Goal: Complete Application Form: Complete application form

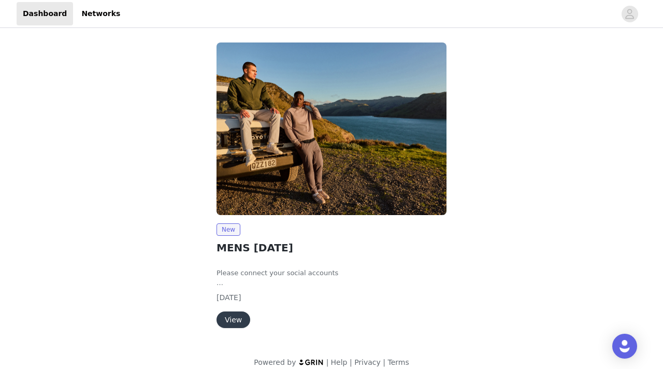
scroll to position [11, 0]
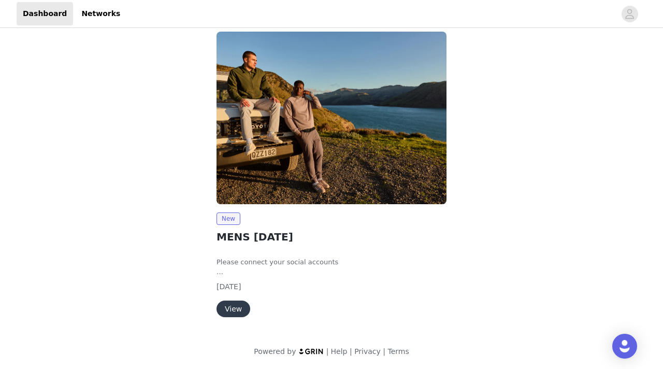
click at [237, 309] on button "View" at bounding box center [233, 308] width 34 height 17
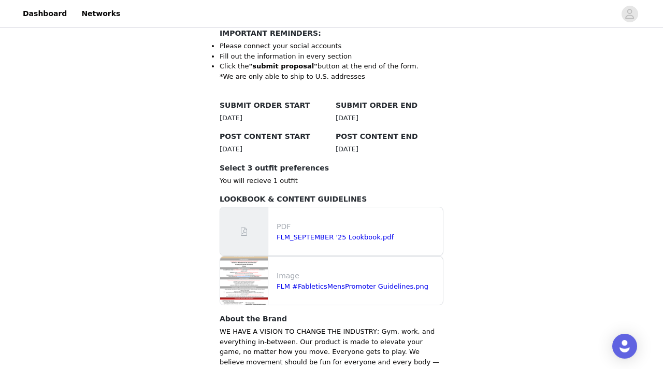
scroll to position [238, 0]
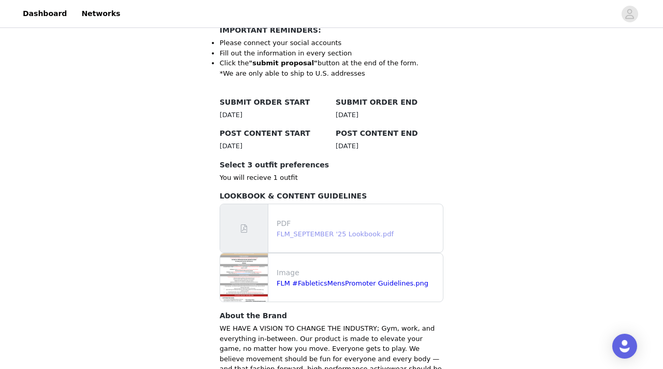
click at [338, 236] on link "FLM_SEPTEMBER '25 Lookbook.pdf" at bounding box center [335, 234] width 117 height 8
click at [364, 285] on link "FLM #FableticsMensPromoter Guidelines.png" at bounding box center [353, 283] width 152 height 8
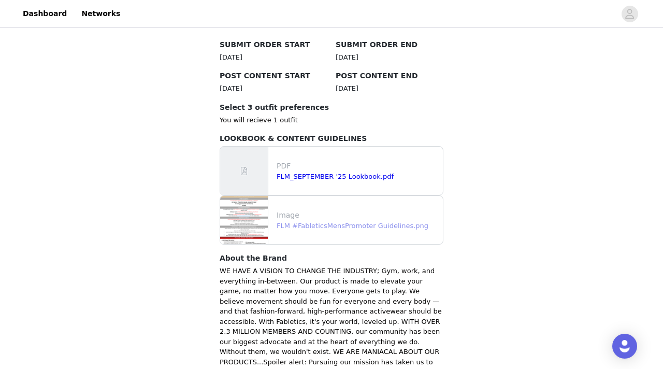
scroll to position [292, 0]
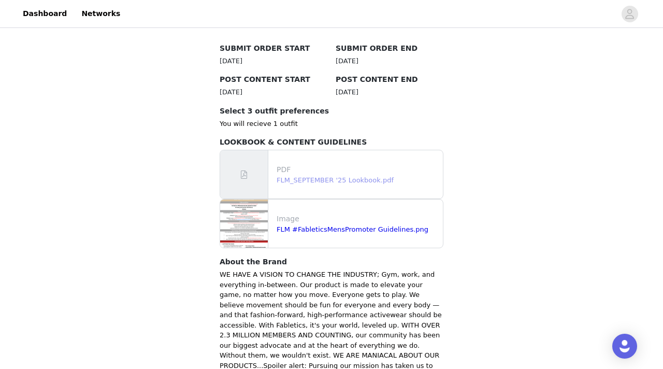
click at [327, 181] on link "FLM_SEPTEMBER '25 Lookbook.pdf" at bounding box center [335, 180] width 117 height 8
click at [288, 230] on link "FLM #FableticsMensPromoter Guidelines.png" at bounding box center [353, 229] width 152 height 8
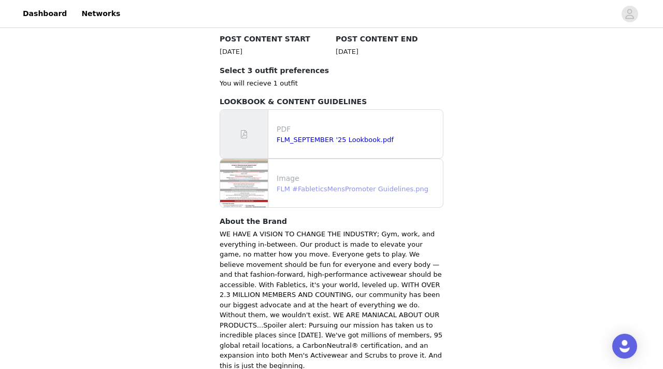
scroll to position [394, 0]
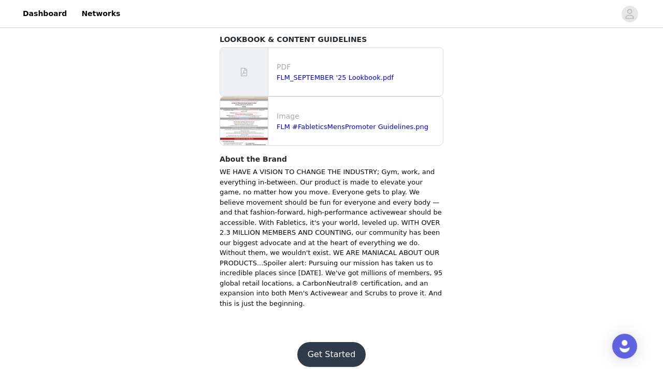
click at [335, 342] on button "Get Started" at bounding box center [331, 354] width 69 height 25
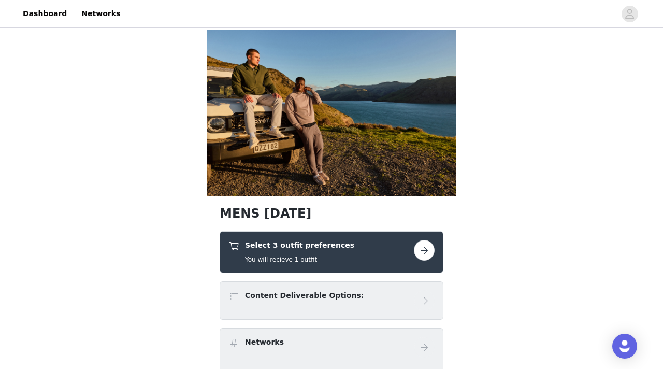
click at [422, 250] on button "button" at bounding box center [424, 250] width 21 height 21
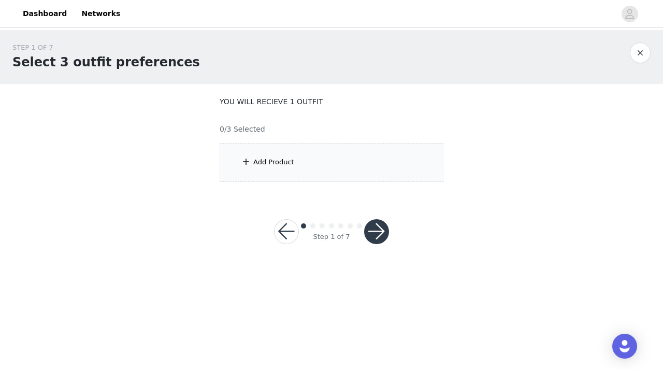
click at [324, 168] on div "Add Product" at bounding box center [332, 162] width 224 height 39
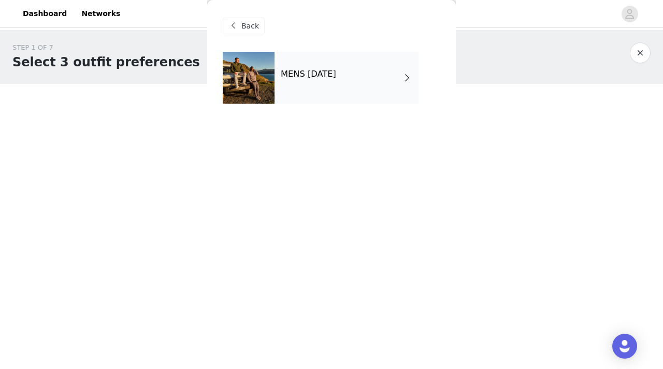
click at [379, 88] on div "MENS [DATE]" at bounding box center [346, 78] width 144 height 52
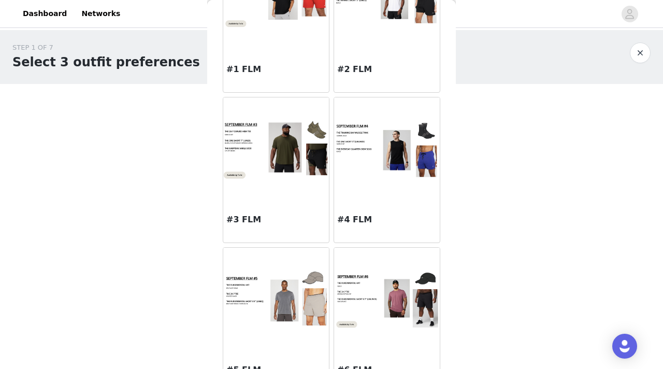
scroll to position [112, 0]
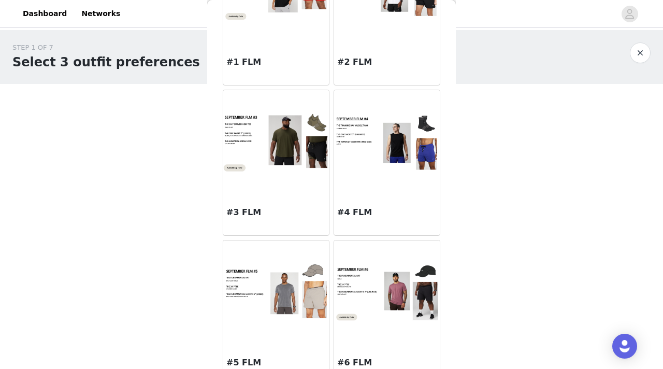
click at [275, 295] on img at bounding box center [276, 292] width 106 height 60
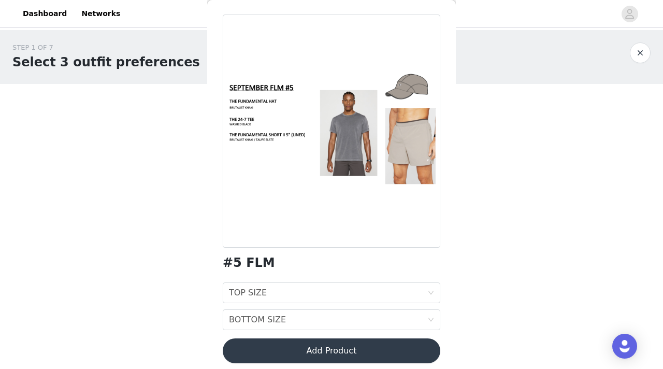
scroll to position [44, 0]
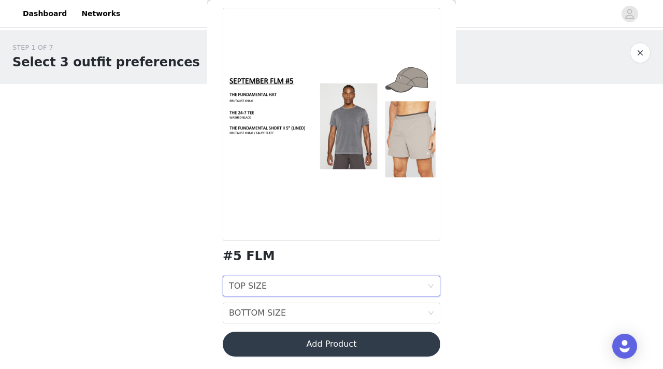
click at [344, 284] on div "TOP SIZE TOP SIZE" at bounding box center [328, 286] width 198 height 20
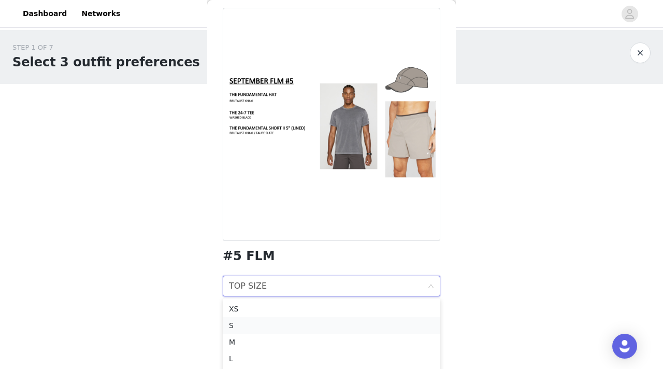
click at [346, 323] on div "S" at bounding box center [331, 325] width 205 height 11
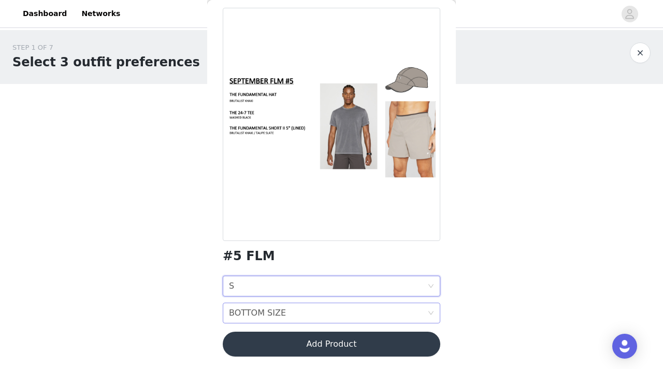
click at [373, 312] on div "BOTTOM SIZE BOTTOM SIZE" at bounding box center [328, 313] width 198 height 20
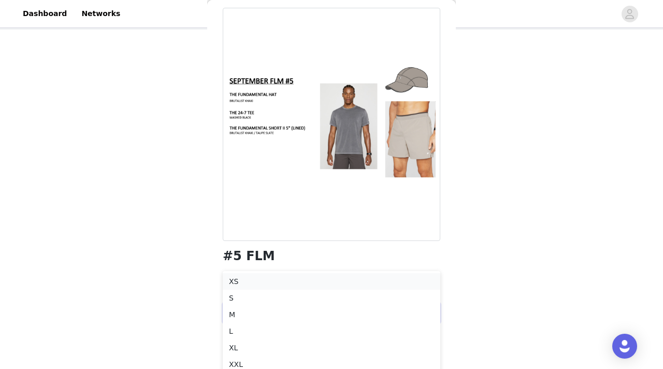
scroll to position [60, 0]
click at [344, 313] on div "M" at bounding box center [331, 308] width 205 height 11
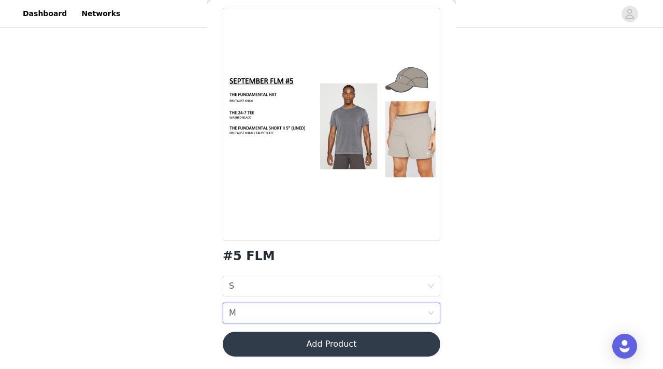
scroll to position [0, 0]
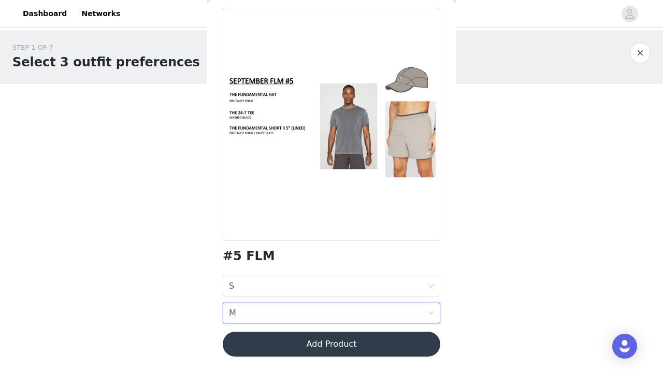
click at [390, 346] on button "Add Product" at bounding box center [331, 343] width 217 height 25
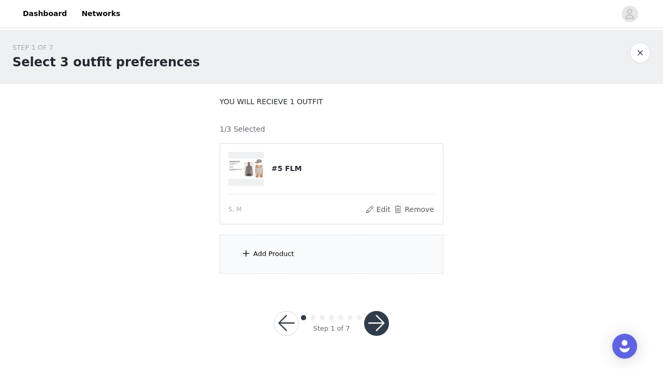
click at [311, 246] on div "Add Product" at bounding box center [332, 254] width 224 height 39
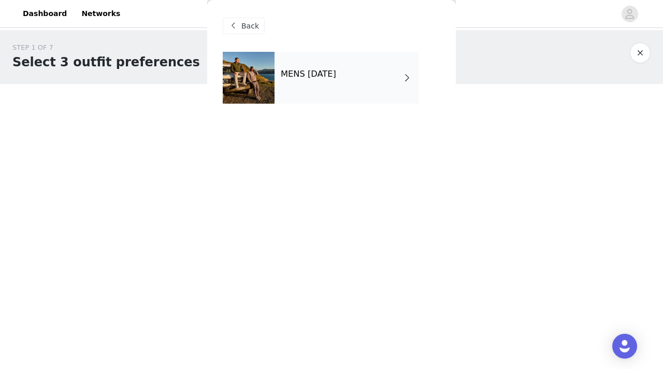
click at [336, 75] on h4 "MENS [DATE]" at bounding box center [308, 73] width 55 height 9
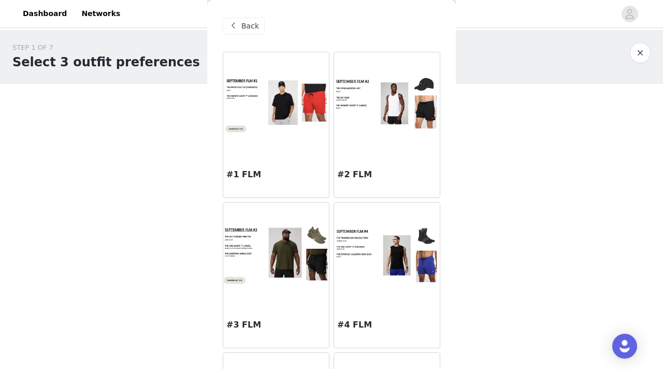
click at [386, 162] on div "#2 FLM" at bounding box center [387, 176] width 106 height 41
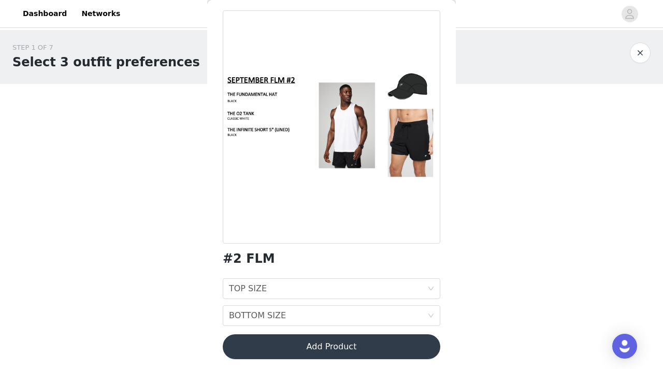
scroll to position [44, 0]
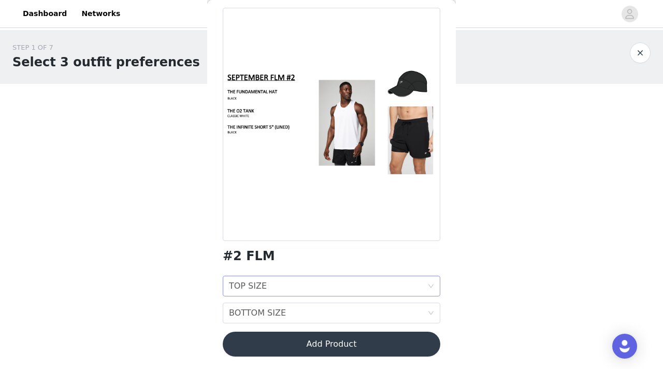
click at [307, 283] on div "TOP SIZE TOP SIZE" at bounding box center [328, 286] width 198 height 20
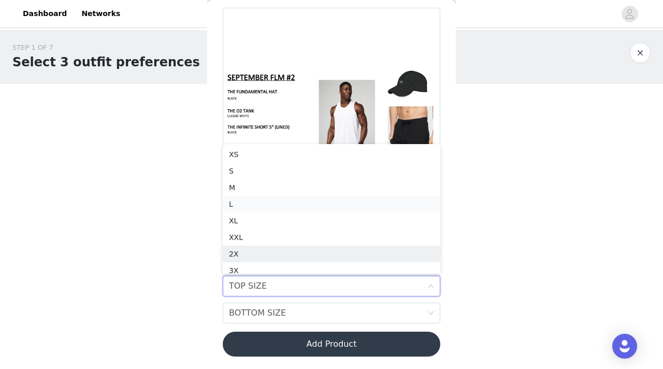
scroll to position [5, 0]
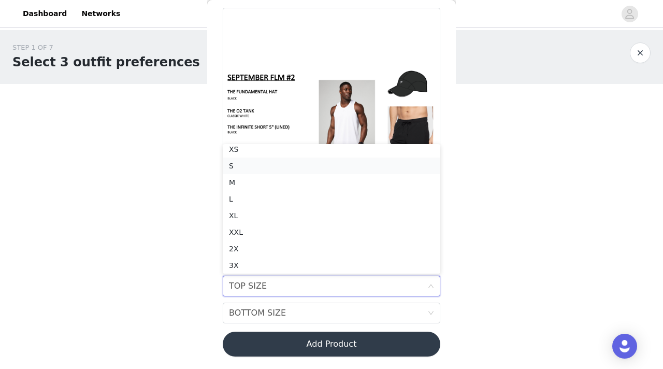
click at [295, 164] on div "S" at bounding box center [331, 165] width 205 height 11
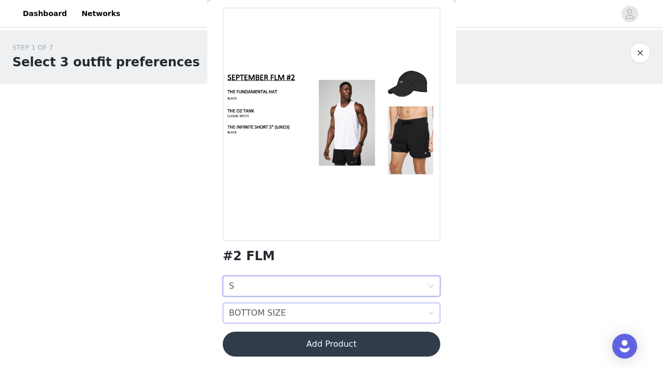
click at [307, 310] on div "BOTTOM SIZE BOTTOM SIZE" at bounding box center [328, 313] width 198 height 20
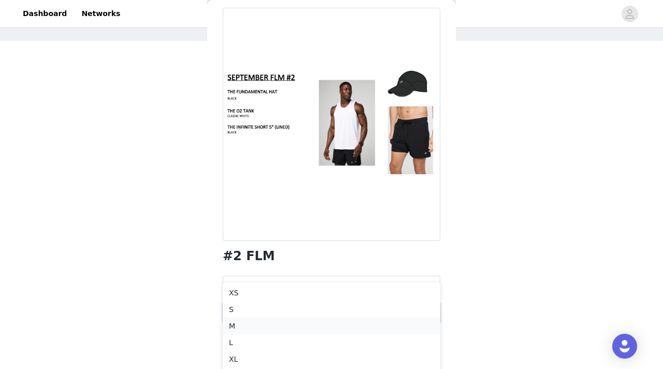
scroll to position [60, 0]
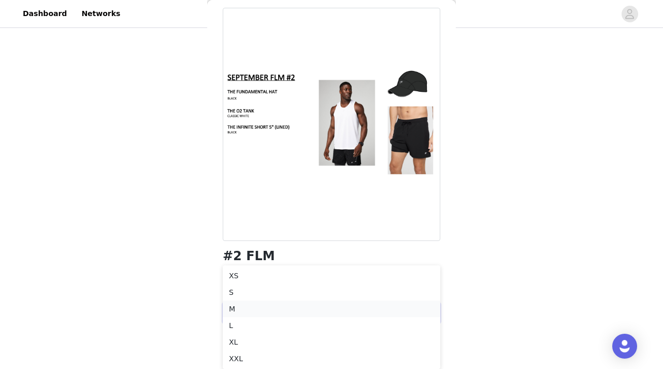
click at [288, 306] on div "M" at bounding box center [331, 308] width 205 height 11
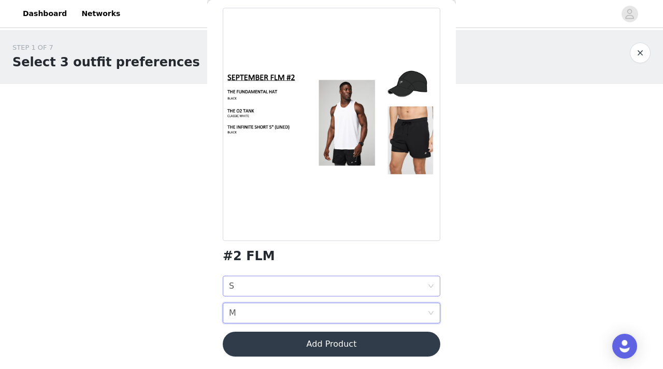
scroll to position [0, 0]
click at [346, 346] on button "Add Product" at bounding box center [331, 343] width 217 height 25
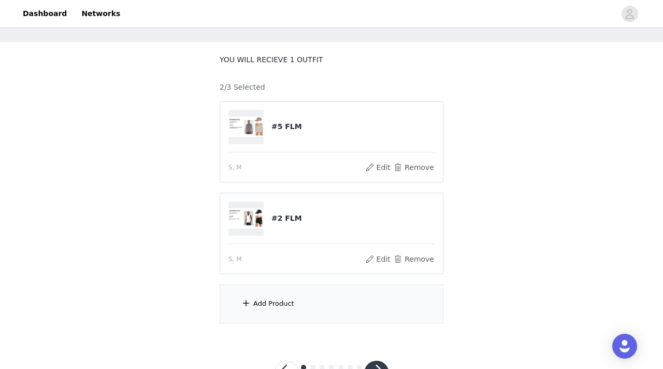
scroll to position [83, 0]
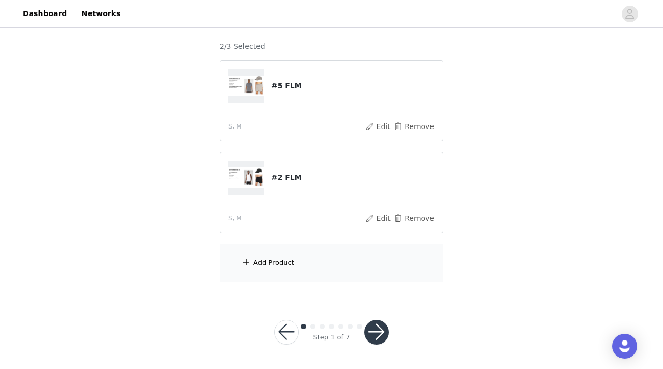
click at [312, 266] on div "Add Product" at bounding box center [332, 262] width 224 height 39
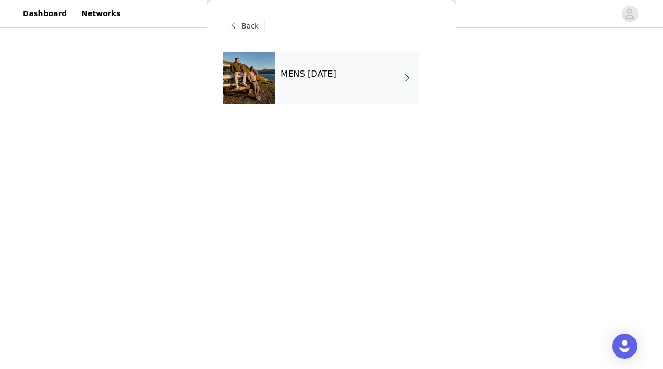
click at [318, 66] on div "MENS [DATE]" at bounding box center [346, 78] width 144 height 52
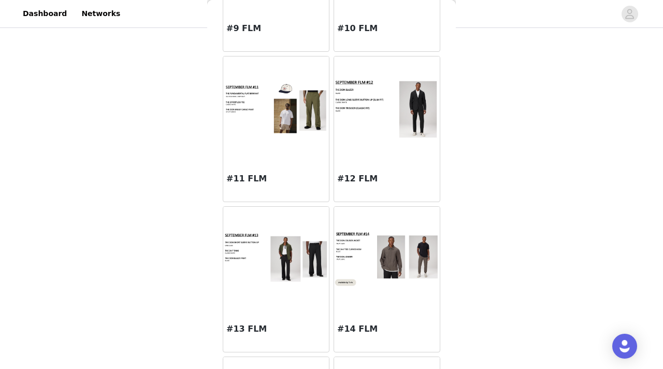
scroll to position [743, 0]
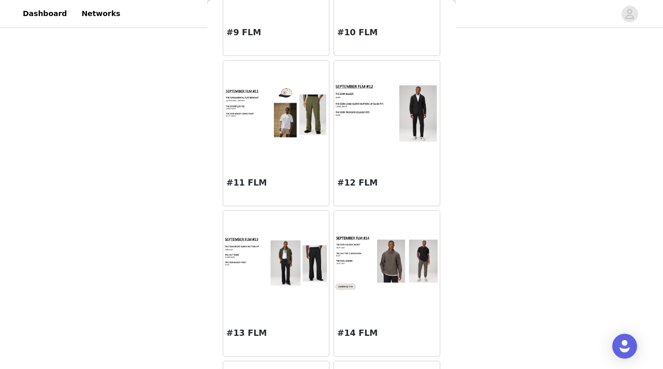
click at [292, 158] on div at bounding box center [276, 113] width 106 height 104
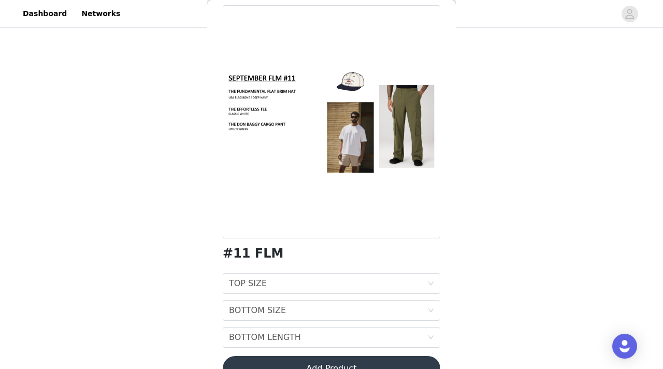
scroll to position [71, 0]
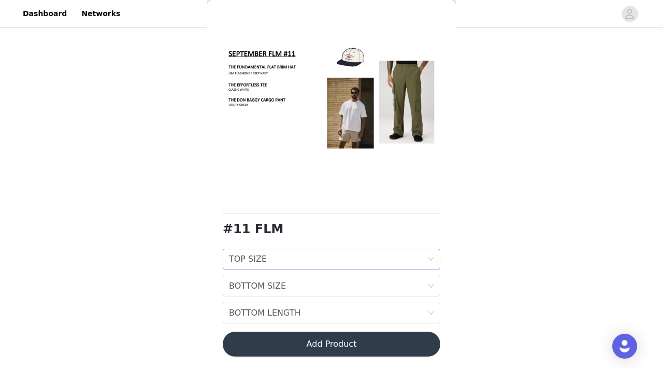
click at [351, 257] on div "TOP SIZE TOP SIZE" at bounding box center [328, 259] width 198 height 20
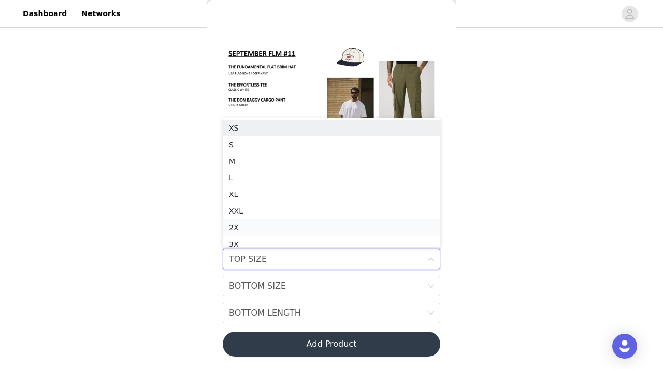
scroll to position [5, 0]
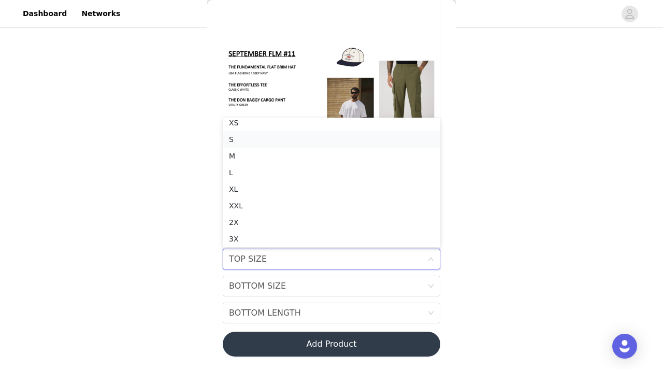
click at [358, 138] on div "S" at bounding box center [331, 139] width 205 height 11
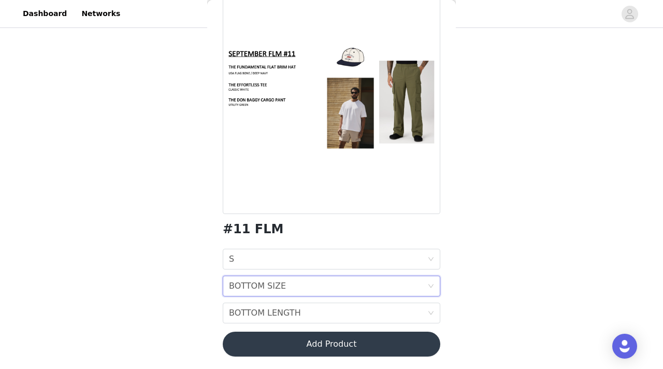
click at [301, 284] on div "BOTTOM SIZE BOTTOM SIZE" at bounding box center [328, 286] width 198 height 20
click at [320, 207] on li "M" at bounding box center [331, 214] width 217 height 17
click at [366, 311] on div "BOTTOM LENGTH BOTTOM LENGTH" at bounding box center [328, 313] width 198 height 20
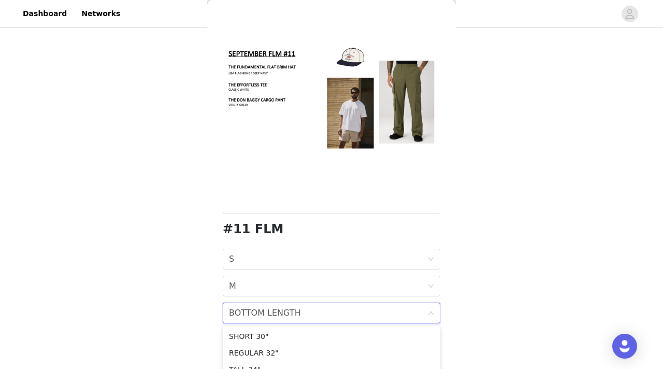
scroll to position [94, 0]
click at [423, 312] on div "BOTTOM LENGTH BOTTOM LENGTH" at bounding box center [328, 313] width 198 height 20
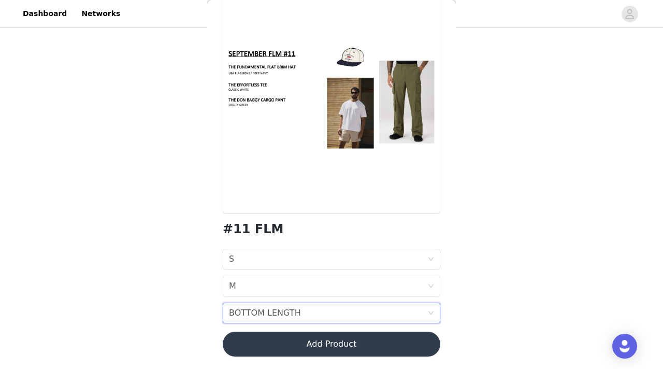
scroll to position [83, 0]
click at [404, 317] on div "BOTTOM LENGTH BOTTOM LENGTH" at bounding box center [328, 313] width 198 height 20
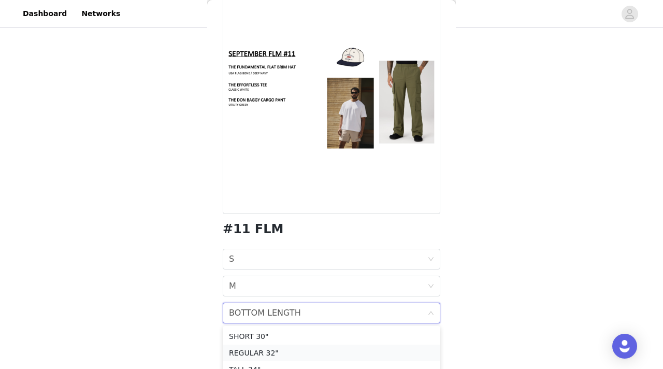
scroll to position [94, 0]
click at [330, 342] on div "REGULAR 32"" at bounding box center [331, 341] width 205 height 11
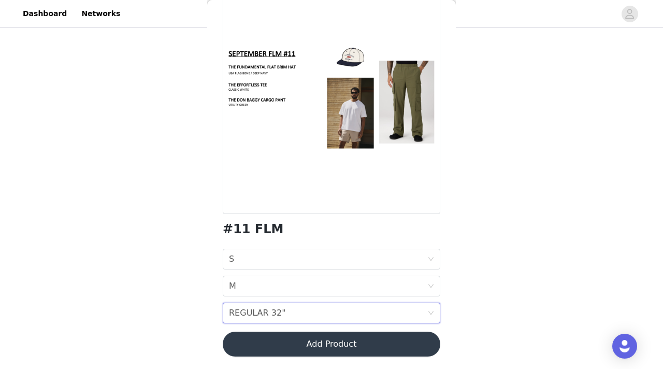
scroll to position [83, 0]
click at [380, 346] on button "Add Product" at bounding box center [331, 343] width 217 height 25
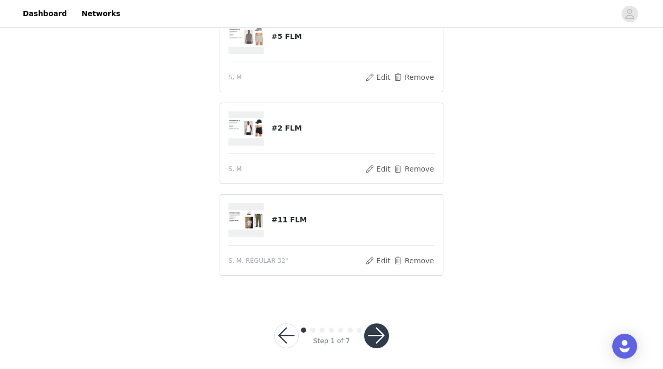
scroll to position [108, 0]
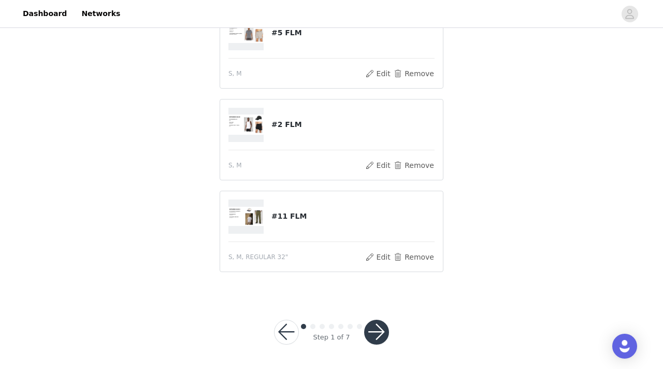
click at [384, 335] on button "button" at bounding box center [376, 332] width 25 height 25
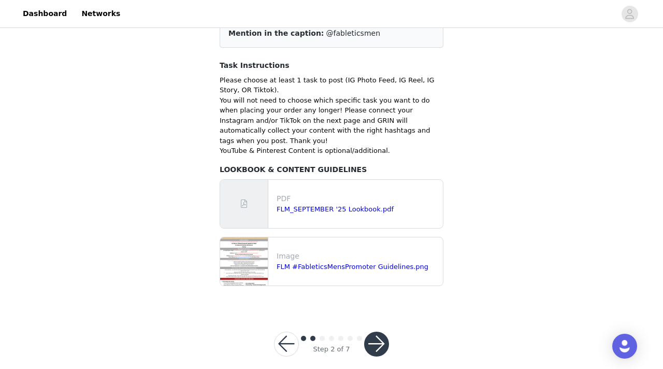
scroll to position [116, 0]
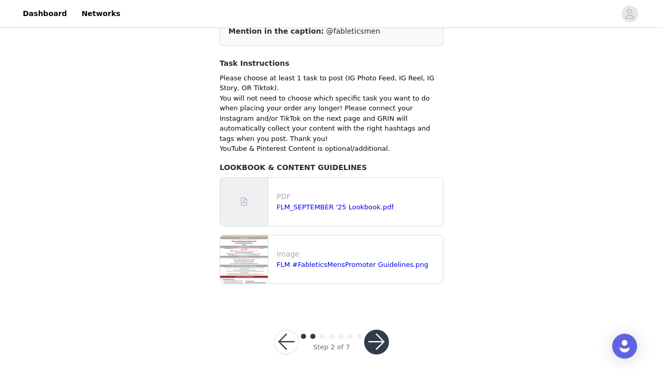
click at [377, 329] on button "button" at bounding box center [376, 341] width 25 height 25
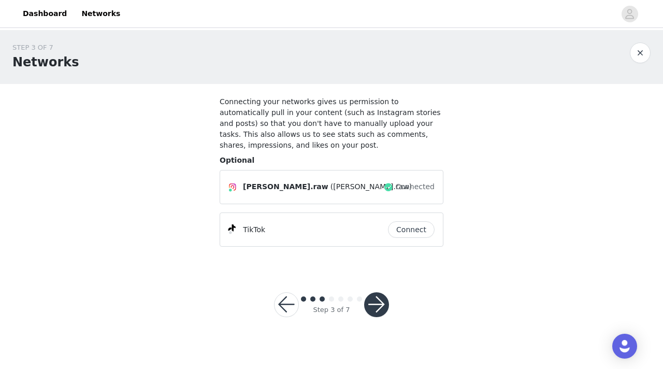
click at [381, 301] on button "button" at bounding box center [376, 304] width 25 height 25
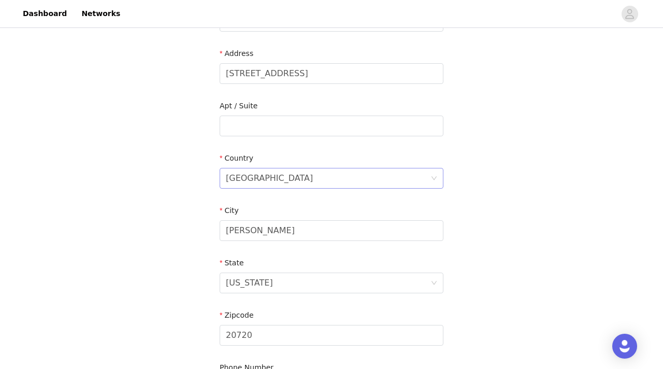
scroll to position [202, 0]
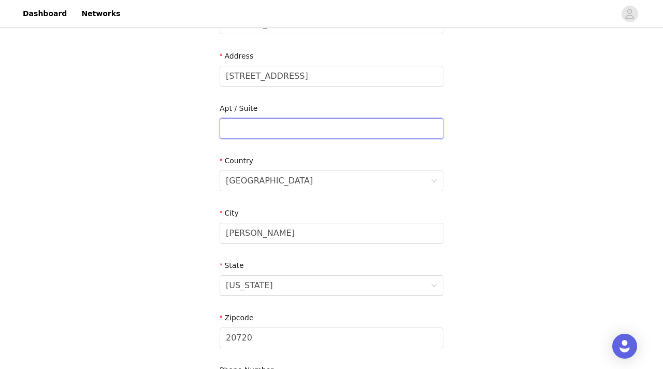
click at [360, 132] on input "text" at bounding box center [332, 128] width 224 height 21
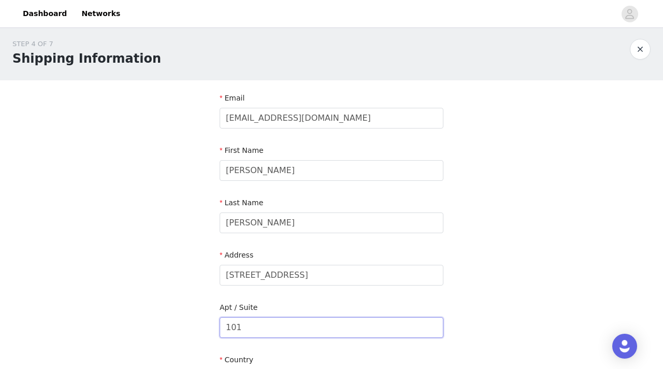
scroll to position [0, 0]
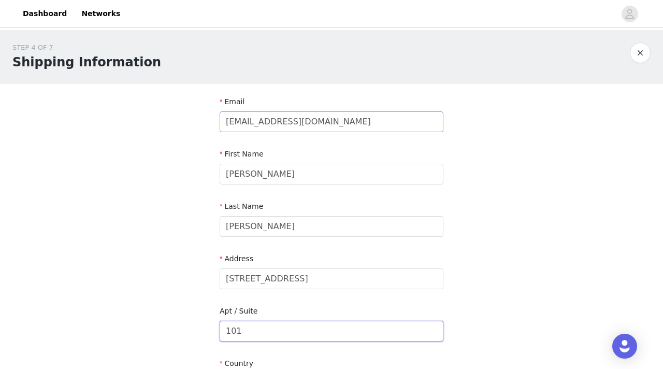
type input "101"
click at [297, 123] on input "[EMAIL_ADDRESS][DOMAIN_NAME]" at bounding box center [332, 121] width 224 height 21
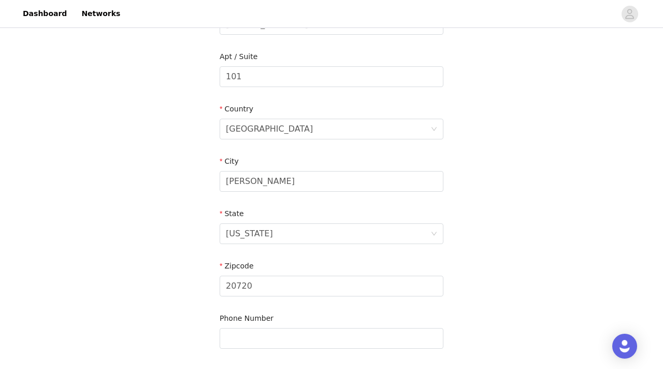
scroll to position [337, 0]
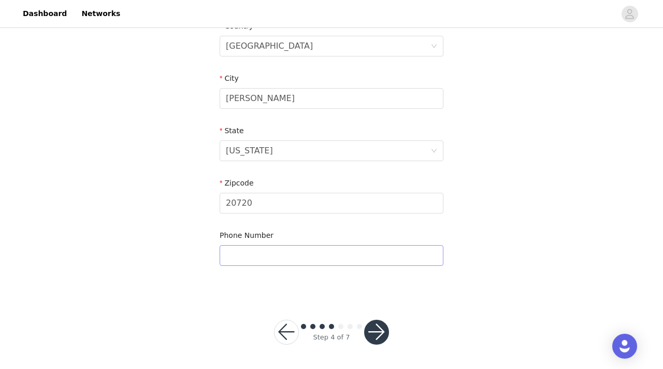
type input "[EMAIL_ADDRESS][DOMAIN_NAME]"
click at [346, 260] on input "text" at bounding box center [332, 255] width 224 height 21
type input "2403544816"
click at [373, 329] on button "button" at bounding box center [376, 332] width 25 height 25
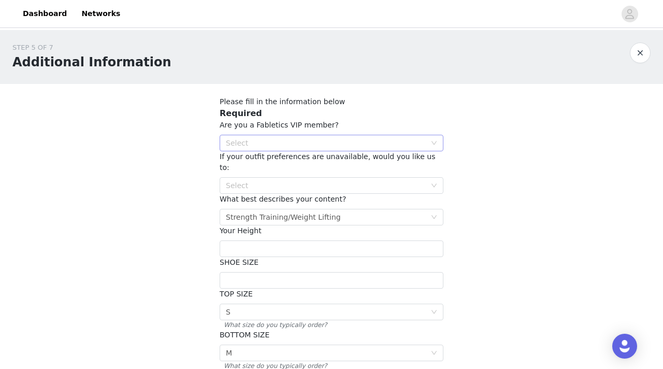
click at [292, 143] on div "Select" at bounding box center [326, 143] width 200 height 10
click at [294, 146] on div "Select" at bounding box center [326, 143] width 200 height 10
click at [281, 167] on li "YES" at bounding box center [332, 163] width 224 height 17
click at [321, 180] on div "Select" at bounding box center [326, 185] width 200 height 10
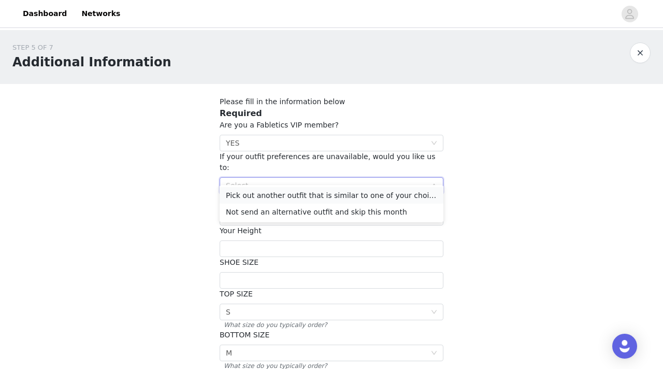
click at [323, 191] on li "Pick out another outfit that is similar to one of your choices" at bounding box center [332, 195] width 224 height 17
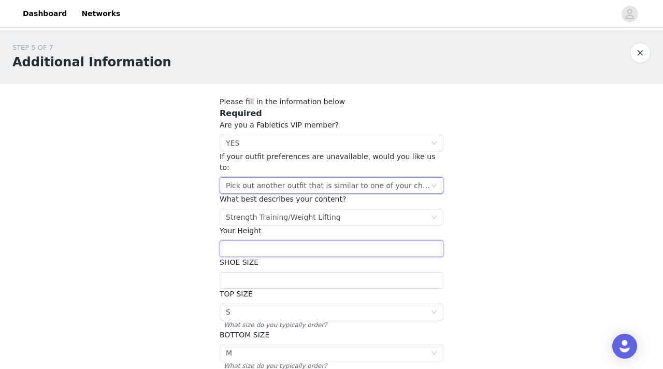
click at [331, 240] on input "text" at bounding box center [332, 248] width 224 height 17
click at [375, 209] on div "Select Strength Training/Weight Lifting" at bounding box center [328, 217] width 205 height 16
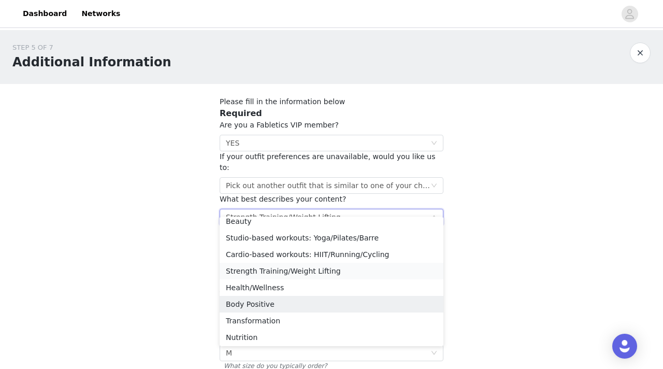
scroll to position [37, 0]
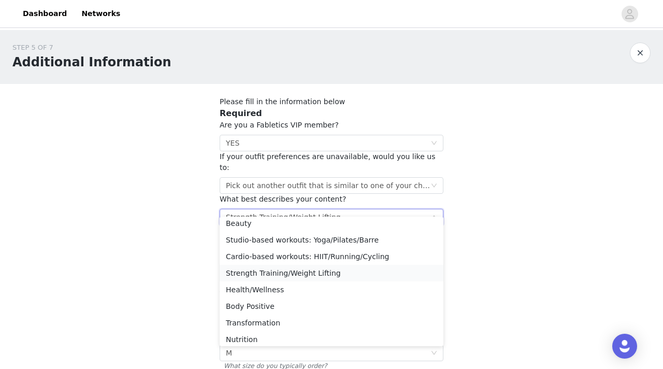
click at [325, 277] on li "Strength Training/Weight Lifting" at bounding box center [332, 273] width 224 height 17
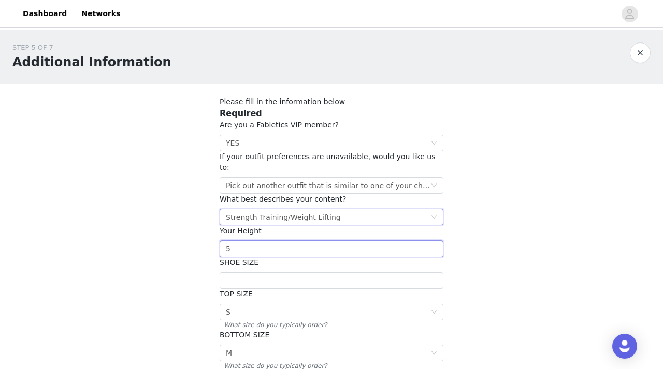
click at [284, 240] on input "5" at bounding box center [332, 248] width 224 height 17
type input "5'10"
click at [278, 272] on input "text" at bounding box center [332, 280] width 224 height 17
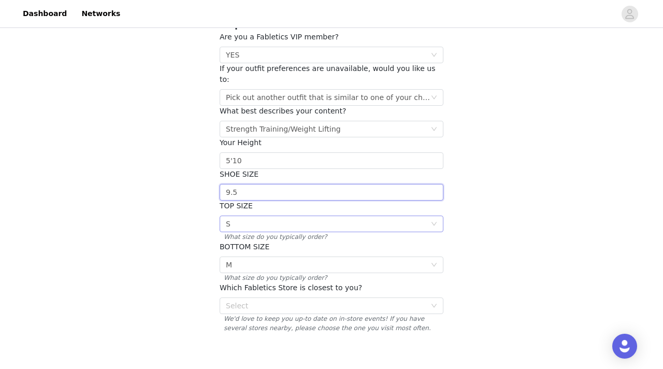
scroll to position [97, 0]
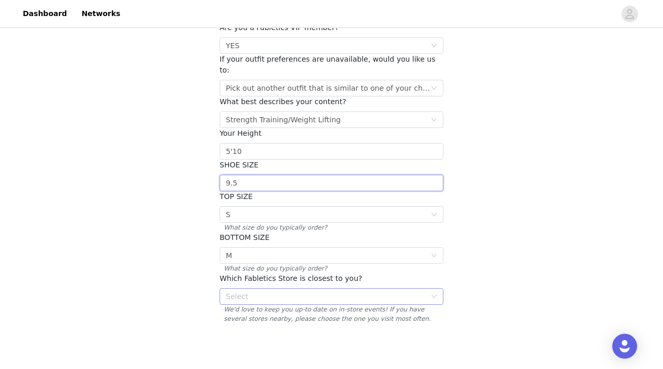
click at [315, 291] on div "Select" at bounding box center [326, 296] width 200 height 10
type input "9.5"
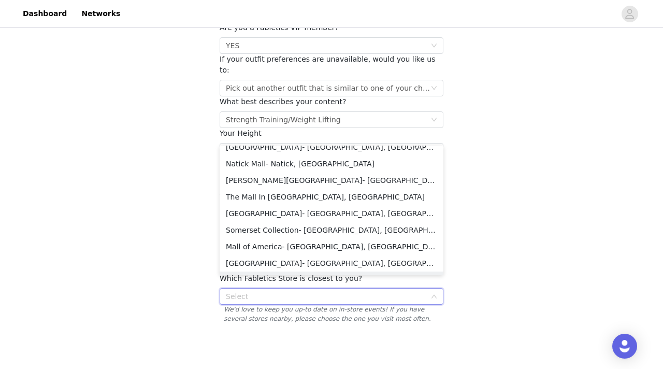
scroll to position [900, 0]
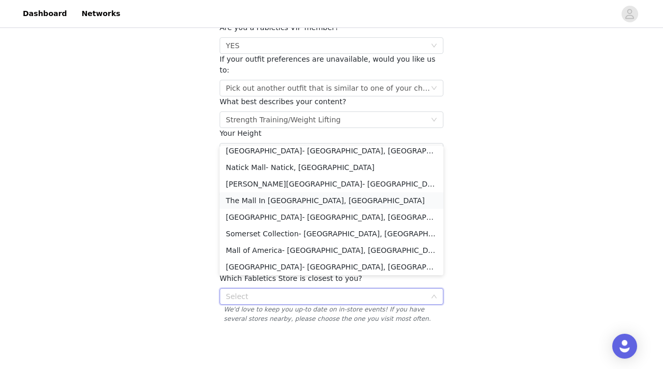
click at [335, 205] on li "The Mall In [GEOGRAPHIC_DATA], [GEOGRAPHIC_DATA]" at bounding box center [332, 200] width 224 height 17
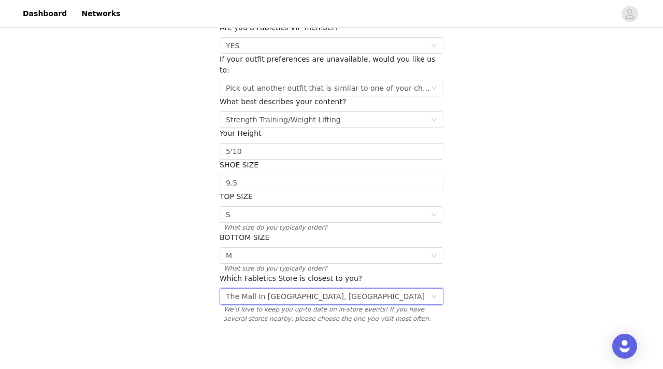
scroll to position [148, 0]
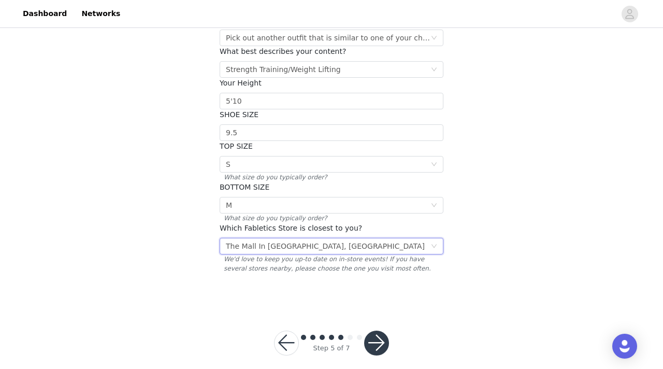
click at [381, 331] on button "button" at bounding box center [376, 342] width 25 height 25
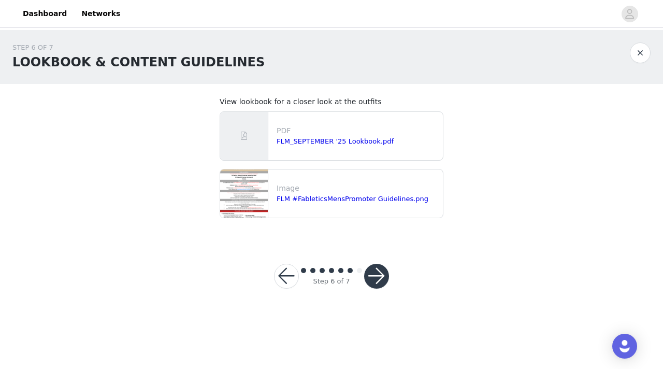
click at [380, 271] on button "button" at bounding box center [376, 276] width 25 height 25
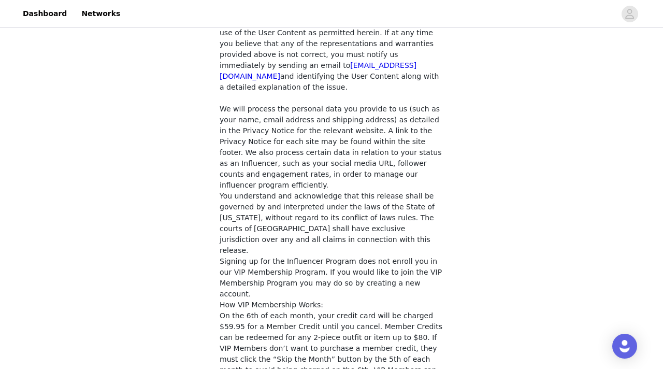
scroll to position [882, 0]
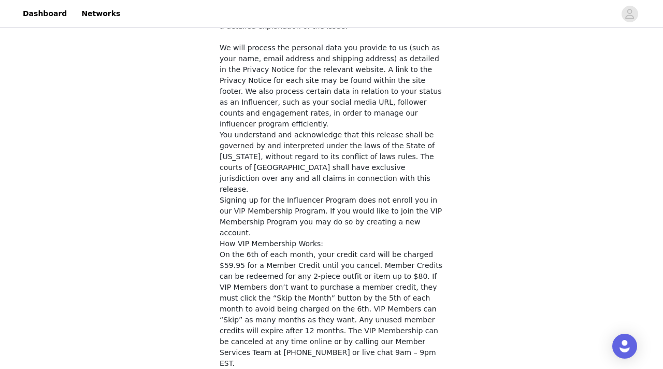
checkbox input "true"
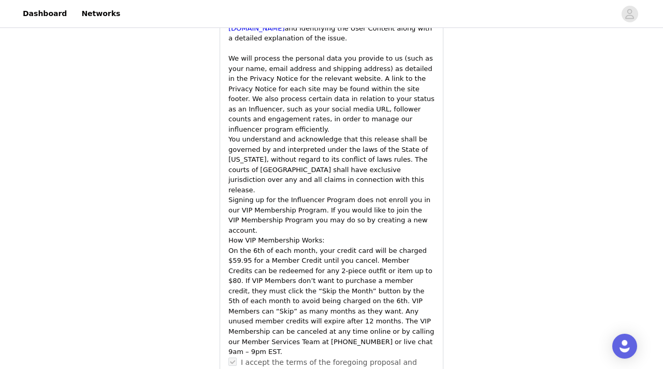
scroll to position [1589, 0]
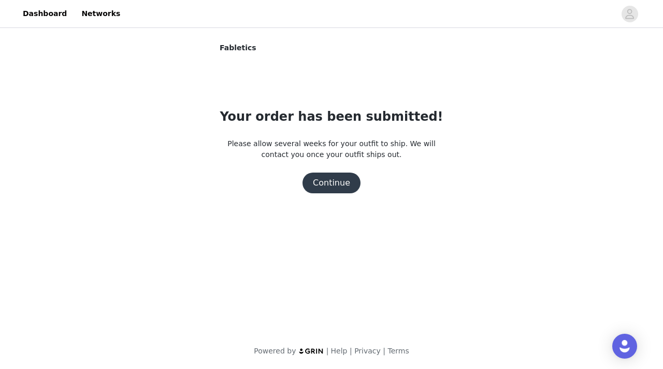
click at [333, 185] on button "Continue" at bounding box center [331, 182] width 58 height 21
